Goal: Transaction & Acquisition: Purchase product/service

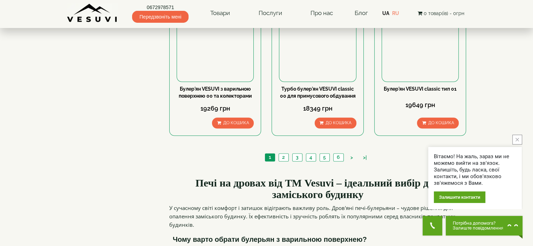
scroll to position [771, 0]
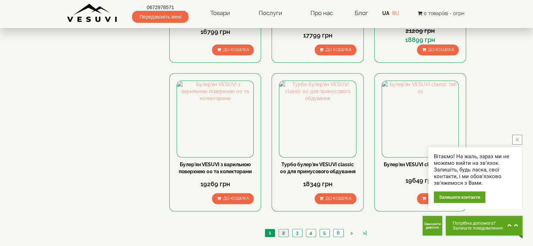
click at [286, 229] on link "2" at bounding box center [284, 232] width 10 height 7
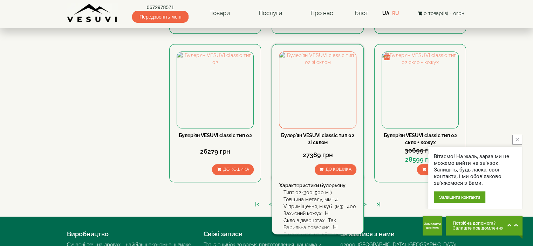
scroll to position [806, 0]
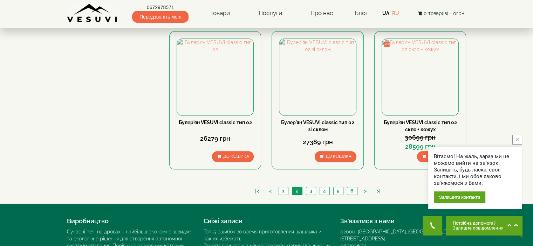
click at [297, 188] on span "2" at bounding box center [297, 191] width 3 height 6
click at [311, 187] on link "3" at bounding box center [311, 190] width 10 height 7
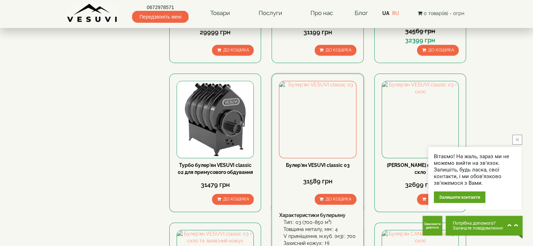
scroll to position [666, 0]
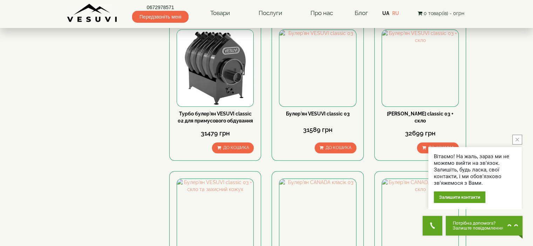
click at [516, 138] on icon "close button" at bounding box center [517, 140] width 4 height 4
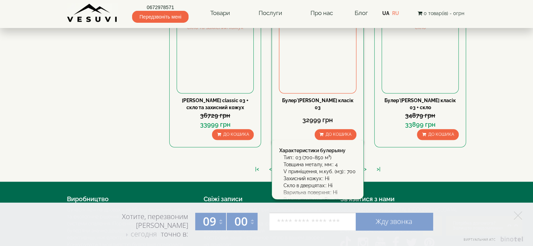
scroll to position [828, 0]
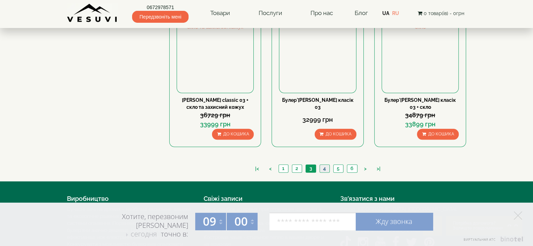
click at [324, 165] on link "4" at bounding box center [324, 168] width 10 height 7
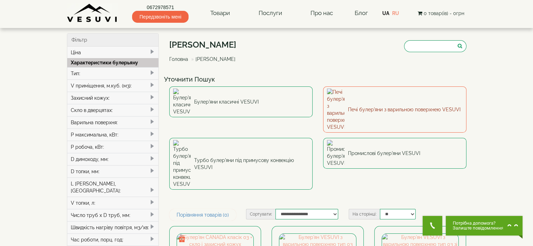
click at [370, 95] on link "Печі булер'яни з варильною поверхнею VESUVI" at bounding box center [394, 110] width 143 height 46
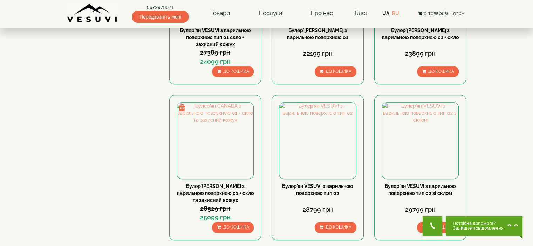
scroll to position [701, 0]
